Goal: Contribute content: Contribute content

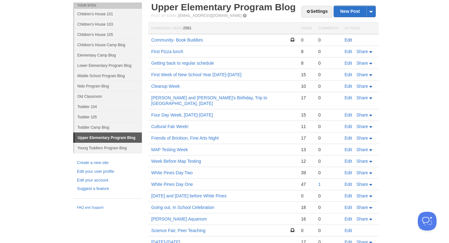
click at [346, 40] on link "Edit" at bounding box center [348, 39] width 7 height 5
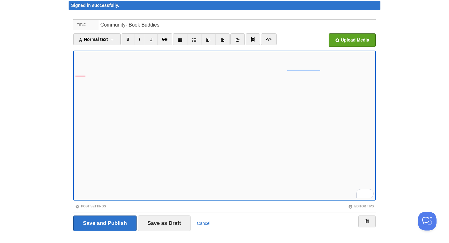
scroll to position [23, 0]
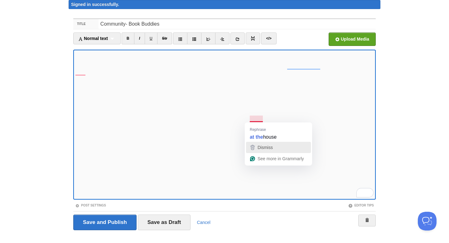
click at [268, 147] on span "Dismiss" at bounding box center [265, 147] width 15 height 5
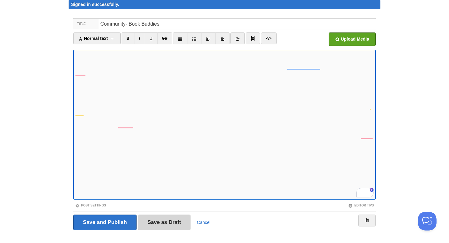
click at [167, 221] on input "Save as Draft" at bounding box center [164, 222] width 53 height 16
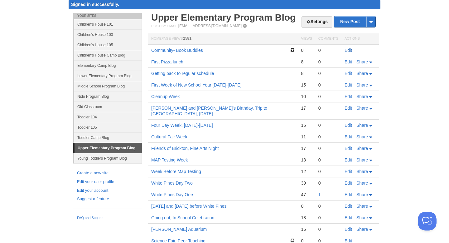
click at [351, 49] on link "Edit" at bounding box center [348, 50] width 7 height 5
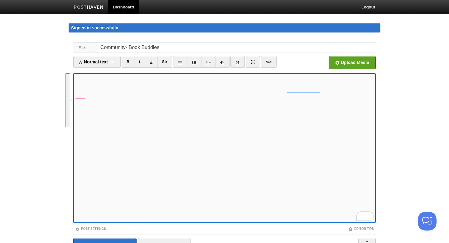
click at [69, 127] on button "See rewrite suggestions" at bounding box center [67, 100] width 5 height 54
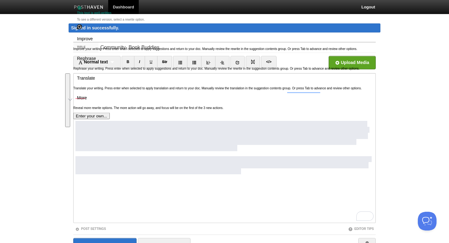
click at [90, 42] on span "Improve" at bounding box center [85, 38] width 16 height 7
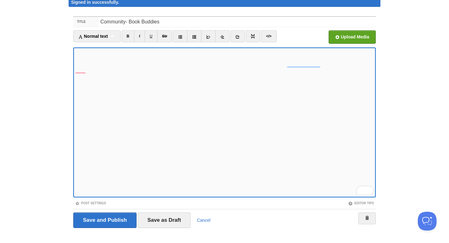
scroll to position [62, 0]
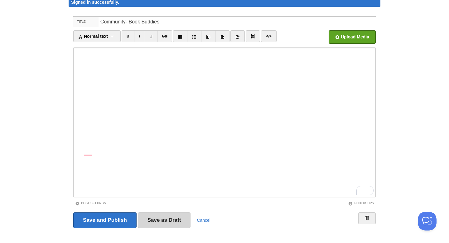
click at [161, 221] on input "Save as Draft" at bounding box center [164, 220] width 53 height 16
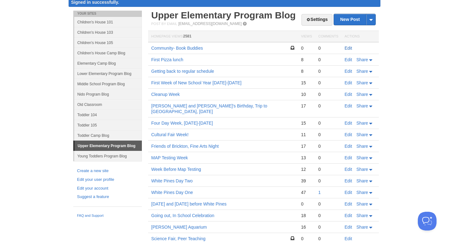
click at [350, 47] on link "Edit" at bounding box center [348, 48] width 7 height 5
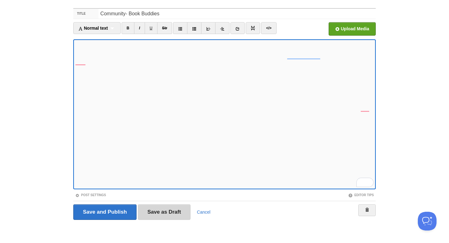
click at [164, 211] on input "Save as Draft" at bounding box center [164, 212] width 53 height 16
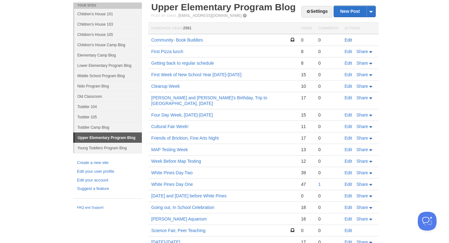
click at [351, 40] on link "Edit" at bounding box center [348, 39] width 7 height 5
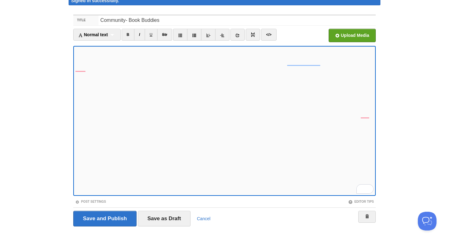
scroll to position [28, 0]
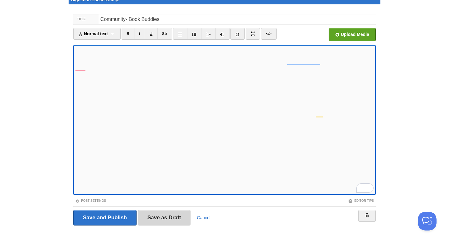
click at [166, 216] on input "Save as Draft" at bounding box center [164, 218] width 53 height 16
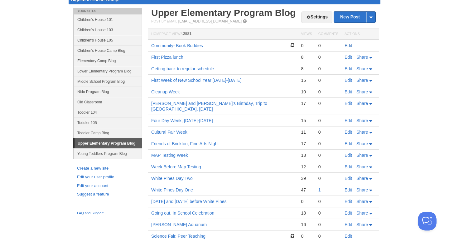
click at [348, 45] on link "Edit" at bounding box center [348, 45] width 7 height 5
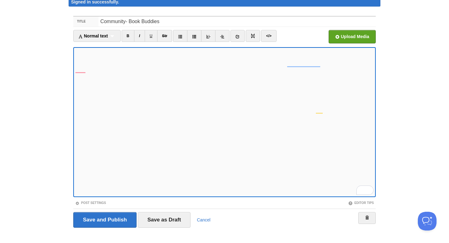
scroll to position [34, 0]
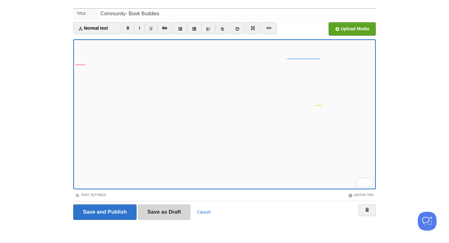
click at [168, 215] on input "Save as Draft" at bounding box center [164, 212] width 53 height 16
